Goal: Book appointment/travel/reservation

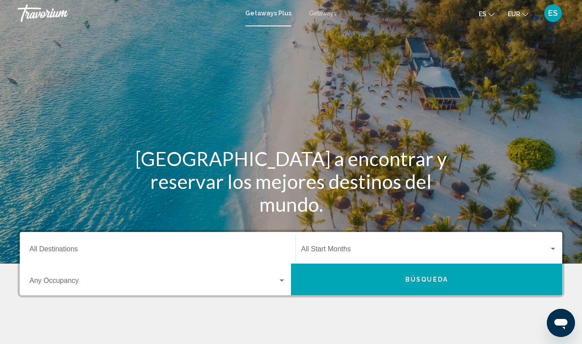
click at [322, 12] on span "Getaways" at bounding box center [323, 13] width 28 height 7
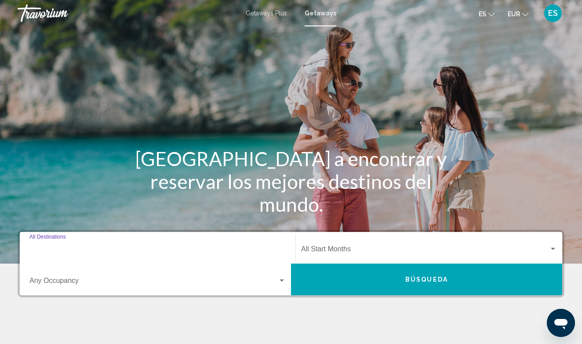
click at [83, 249] on input "Destination All Destinations" at bounding box center [157, 251] width 256 height 8
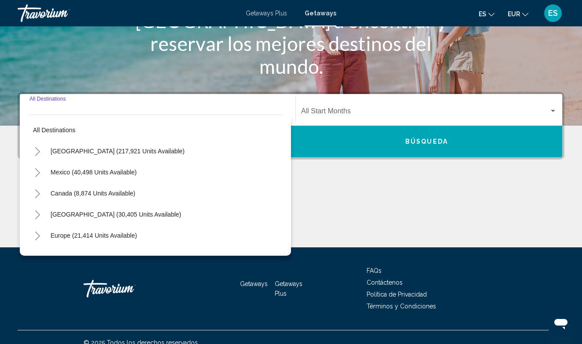
scroll to position [149, 0]
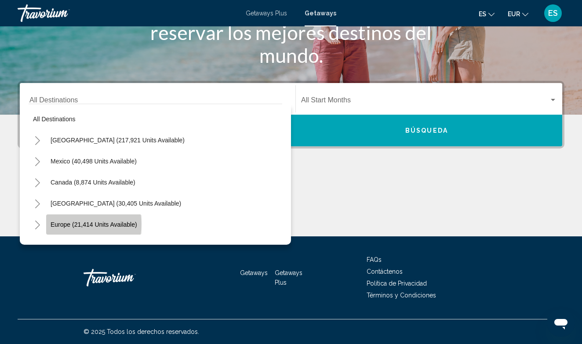
click at [90, 224] on span "Europe (21,414 units available)" at bounding box center [94, 224] width 87 height 7
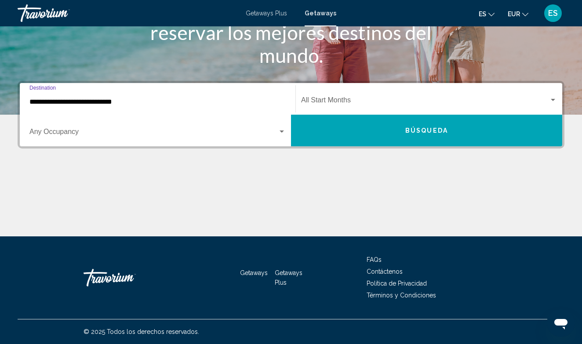
click at [92, 101] on input "**********" at bounding box center [157, 102] width 256 height 8
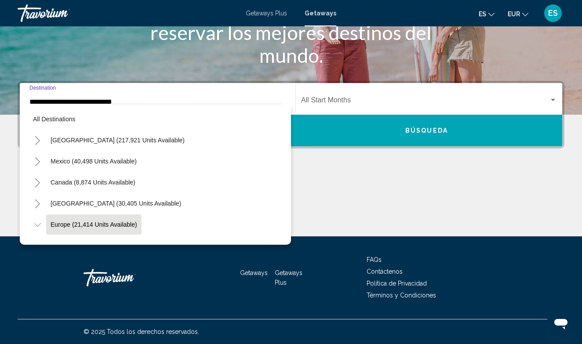
scroll to position [52, 0]
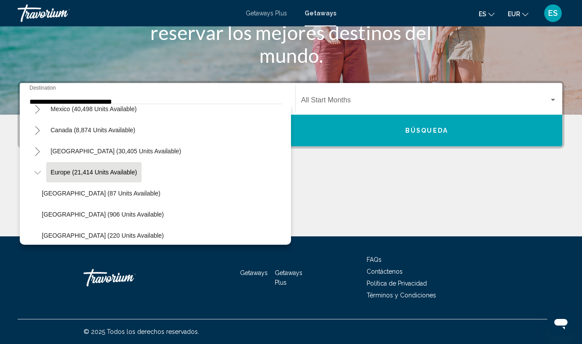
click at [206, 191] on li "[GEOGRAPHIC_DATA] (87 units available)" at bounding box center [159, 193] width 245 height 21
drag, startPoint x: 227, startPoint y: 196, endPoint x: 244, endPoint y: 189, distance: 18.8
click at [238, 191] on li "[GEOGRAPHIC_DATA] (87 units available)" at bounding box center [159, 193] width 245 height 21
click at [254, 188] on li "[GEOGRAPHIC_DATA] (87 units available)" at bounding box center [159, 193] width 245 height 21
click at [267, 180] on div "Europe (21,414 units available)" at bounding box center [155, 172] width 253 height 21
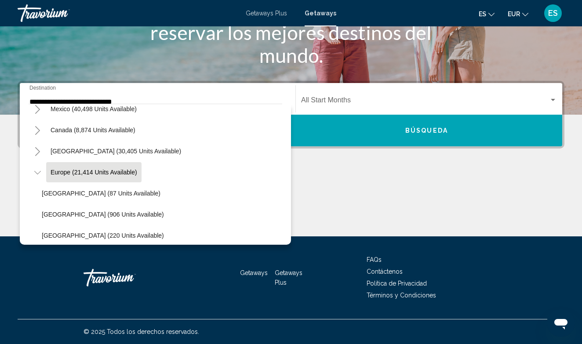
drag, startPoint x: 267, startPoint y: 179, endPoint x: 284, endPoint y: 167, distance: 20.1
click at [284, 167] on div "All destinations [GEOGRAPHIC_DATA] (217,921 units available) [GEOGRAPHIC_DATA] …" at bounding box center [155, 174] width 271 height 141
click at [251, 159] on div "[GEOGRAPHIC_DATA] (30,405 units available)" at bounding box center [155, 151] width 253 height 21
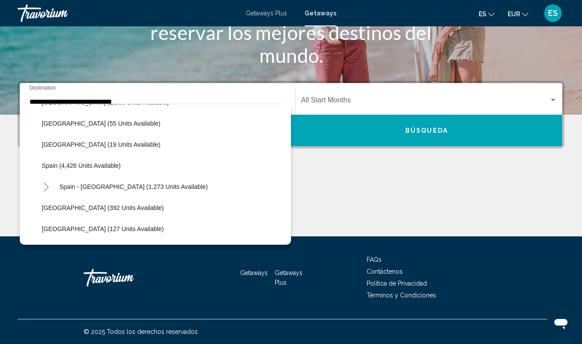
scroll to position [446, 0]
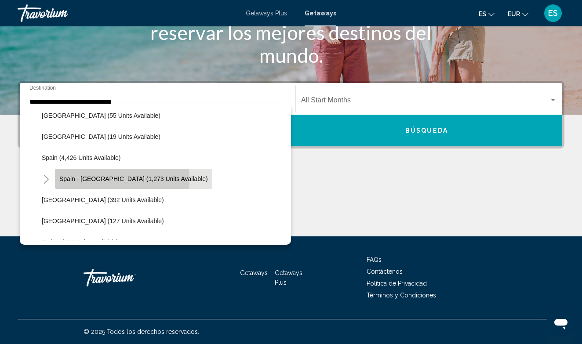
click at [103, 180] on span "Spain - [GEOGRAPHIC_DATA] (1,273 units available)" at bounding box center [133, 178] width 148 height 7
type input "**********"
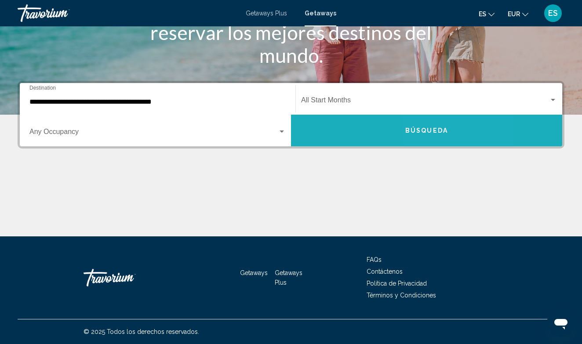
click at [444, 127] on span "Búsqueda" at bounding box center [426, 130] width 43 height 7
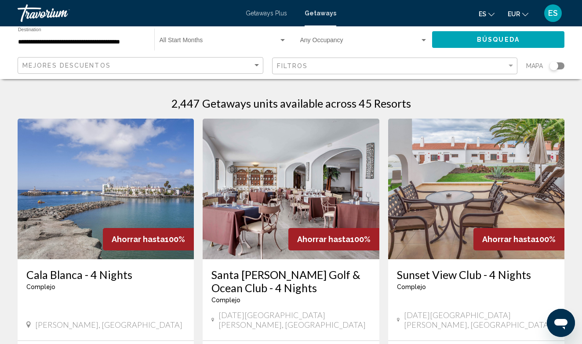
click at [552, 62] on div "Search widget" at bounding box center [553, 65] width 9 height 9
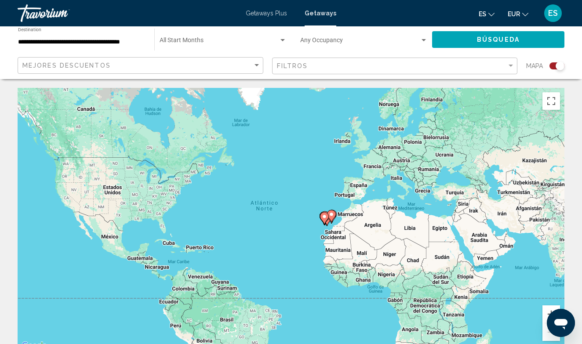
click at [332, 217] on icon "Main content" at bounding box center [331, 215] width 8 height 11
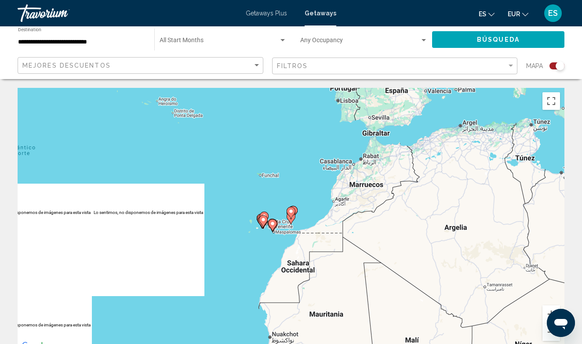
click at [291, 222] on icon "Main content" at bounding box center [291, 218] width 8 height 11
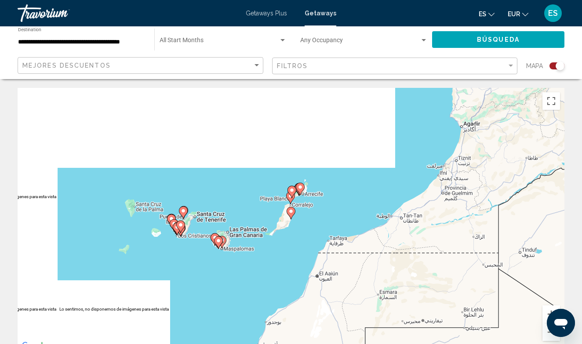
click at [186, 224] on div "Para desplazarte, pulsa las teclas [PERSON_NAME]. Para activar la función de ar…" at bounding box center [291, 220] width 546 height 264
click at [177, 231] on gmp-advanced-marker "Main content" at bounding box center [180, 226] width 9 height 13
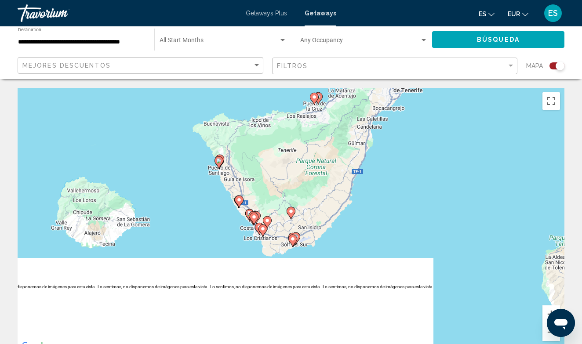
click at [255, 220] on icon "Main content" at bounding box center [254, 218] width 8 height 11
type input "**********"
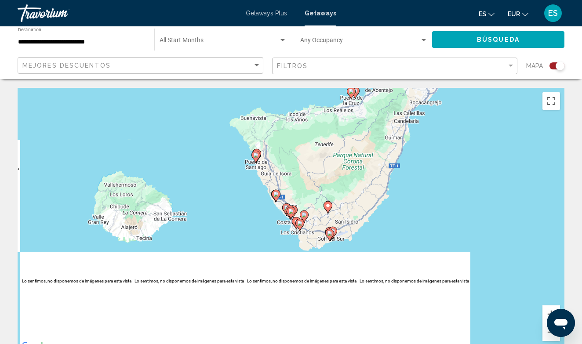
click at [297, 219] on gmp-advanced-marker "Main content" at bounding box center [299, 224] width 9 height 13
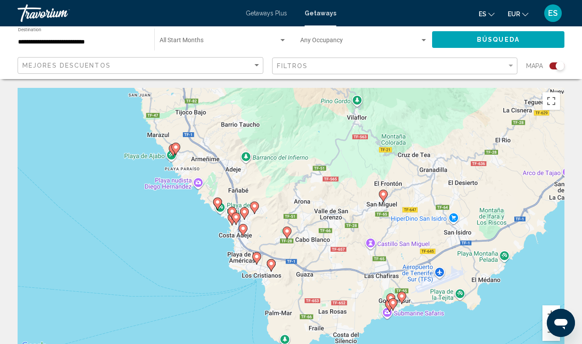
drag, startPoint x: 381, startPoint y: 253, endPoint x: 347, endPoint y: 151, distance: 107.6
click at [347, 151] on div "Para activar la función de arrastre con el teclado, pulsa Alt + Intro. Cuando h…" at bounding box center [291, 220] width 546 height 264
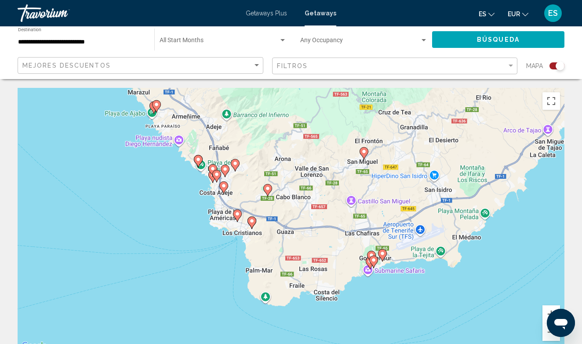
click at [216, 173] on image "Main content" at bounding box center [216, 174] width 5 height 5
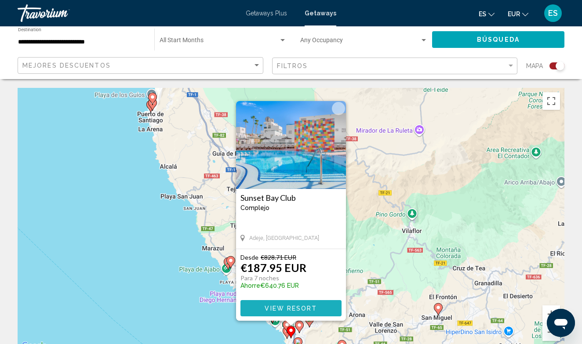
click at [298, 308] on span "View Resort" at bounding box center [290, 308] width 52 height 7
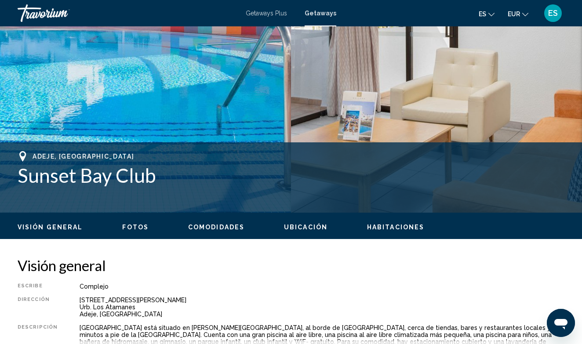
scroll to position [178, 0]
